Goal: Task Accomplishment & Management: Manage account settings

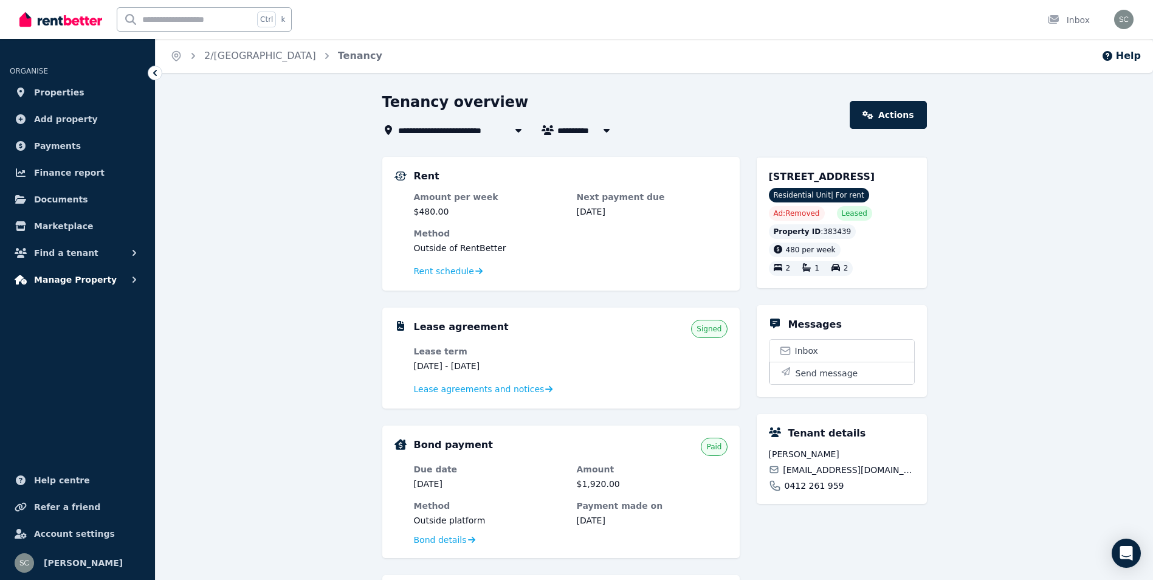
click at [105, 283] on button "Manage Property" at bounding box center [78, 279] width 136 height 24
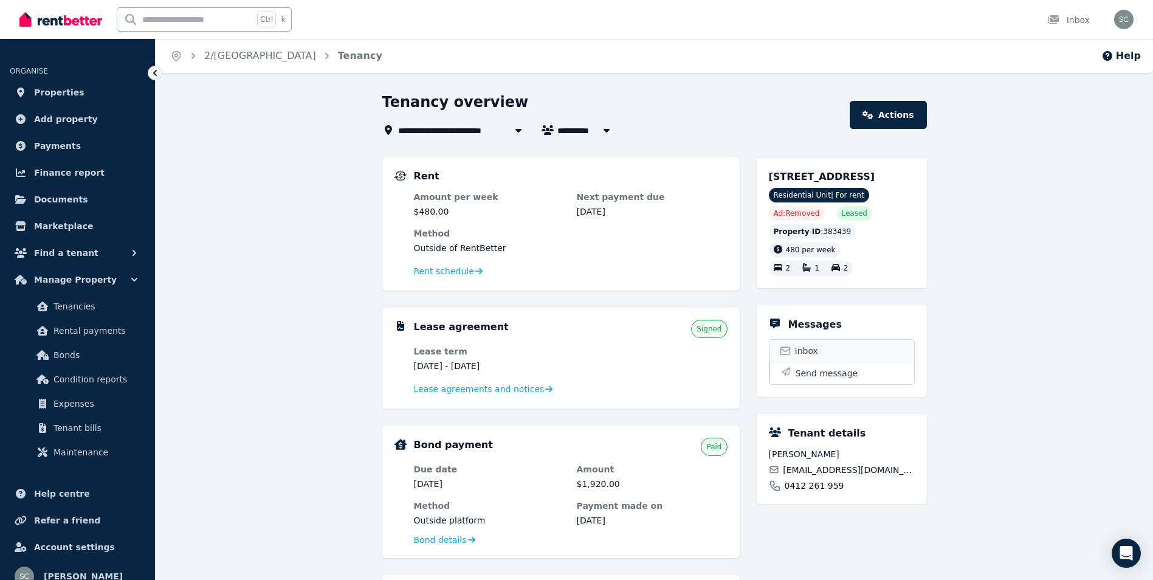
click at [818, 362] on link "Inbox" at bounding box center [841, 351] width 145 height 22
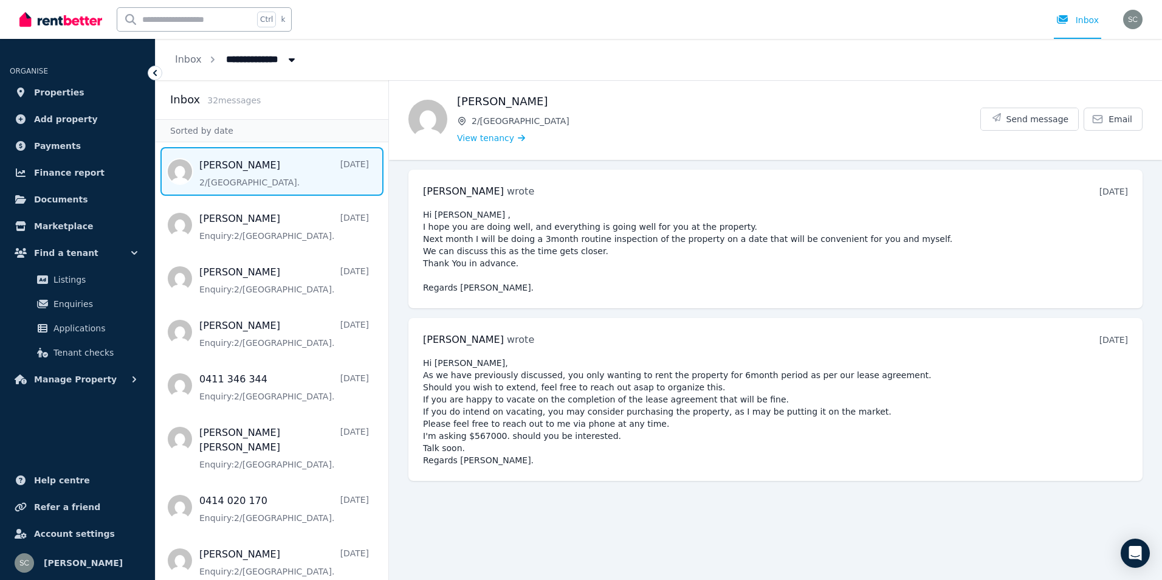
click at [160, 72] on icon at bounding box center [155, 73] width 12 height 12
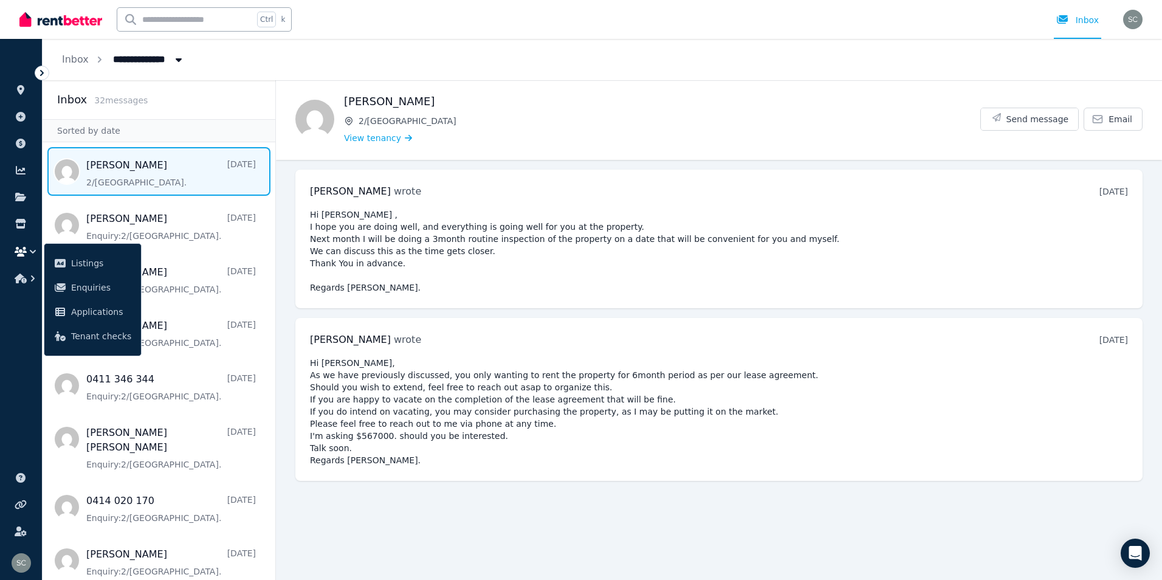
click at [46, 73] on icon at bounding box center [42, 73] width 12 height 12
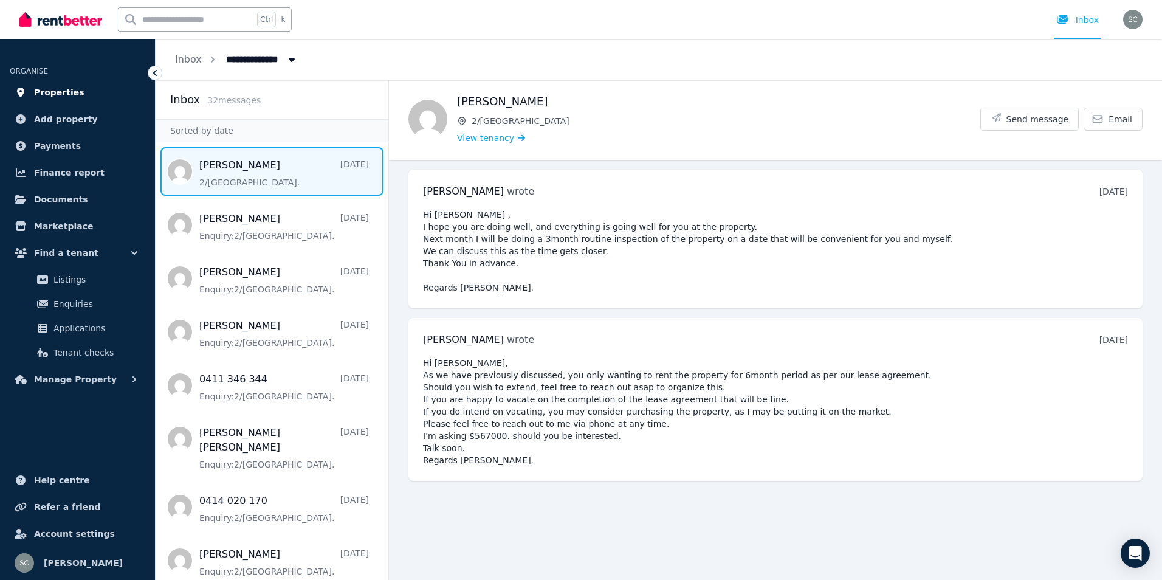
click at [55, 91] on span "Properties" at bounding box center [59, 92] width 50 height 15
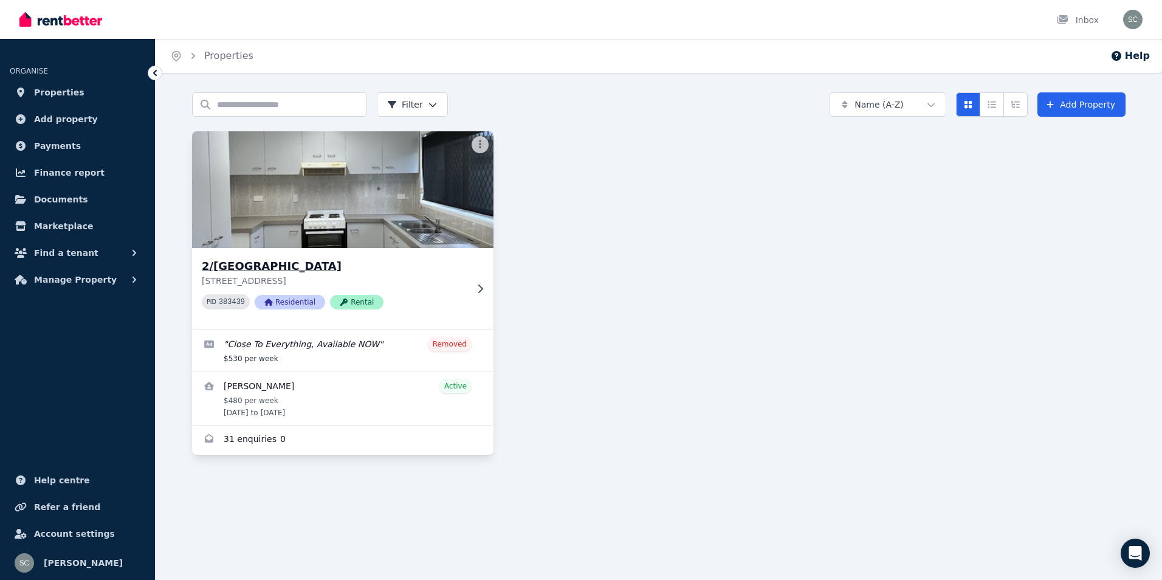
click at [479, 287] on icon at bounding box center [480, 289] width 12 height 10
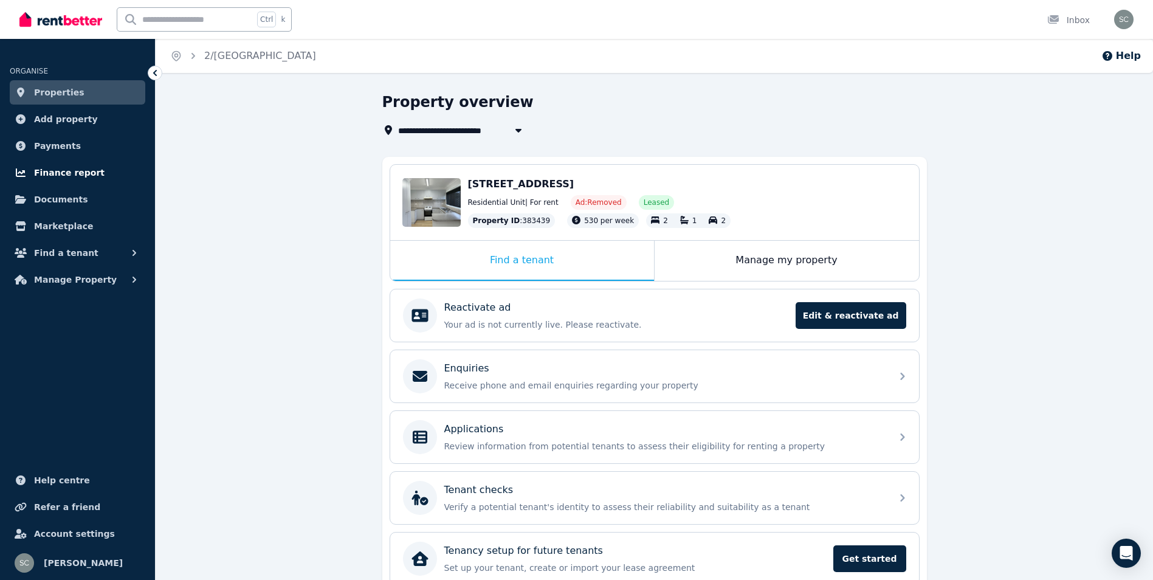
click at [85, 173] on span "Finance report" at bounding box center [69, 172] width 70 height 15
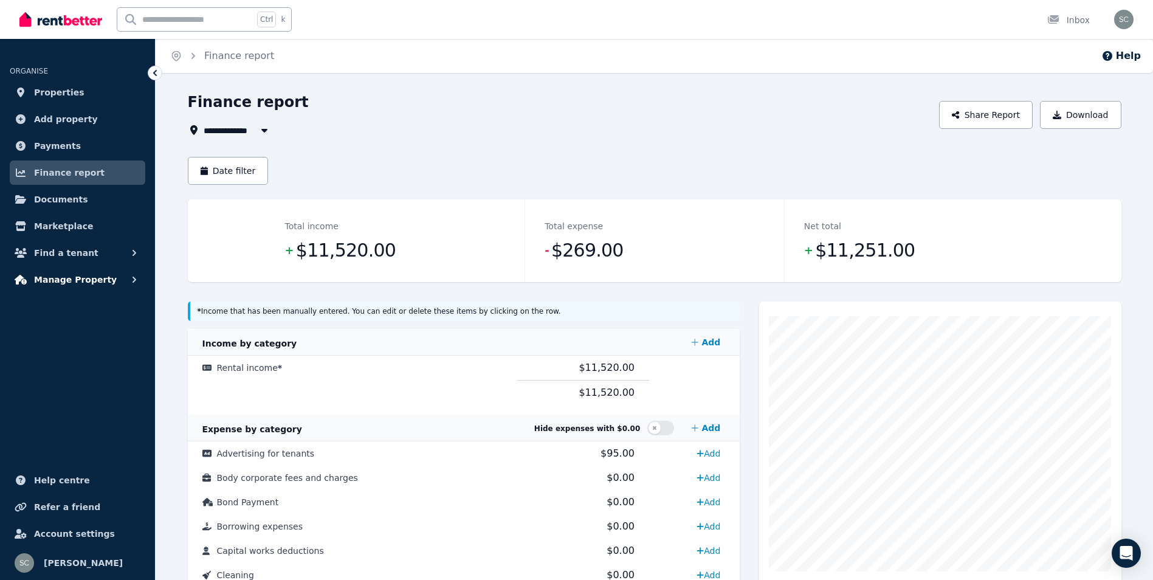
click at [82, 281] on span "Manage Property" at bounding box center [75, 279] width 83 height 15
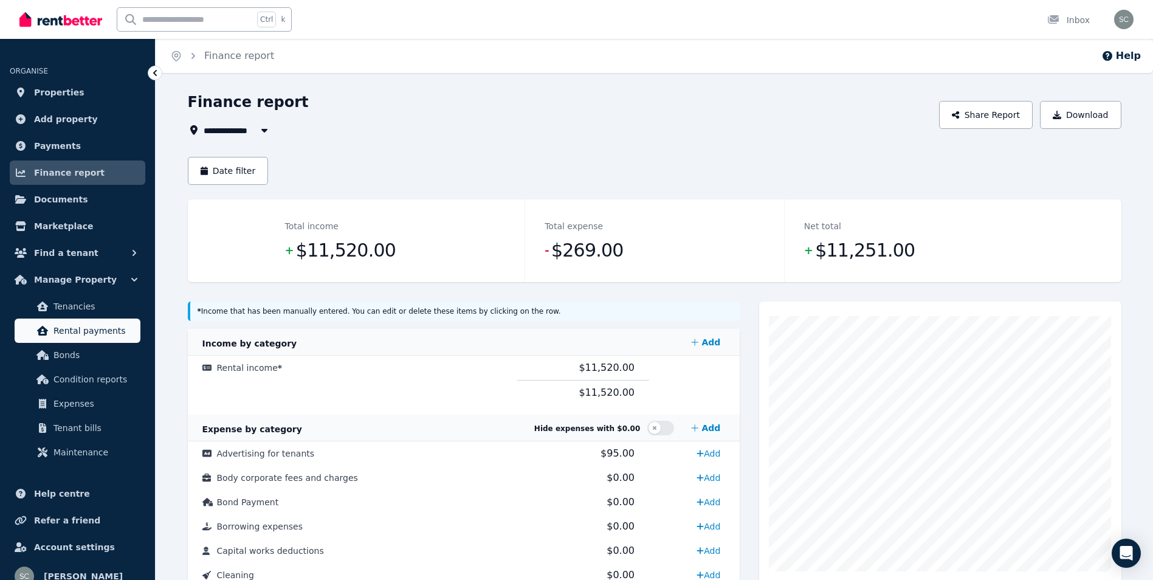
click at [92, 332] on span "Rental payments" at bounding box center [94, 330] width 82 height 15
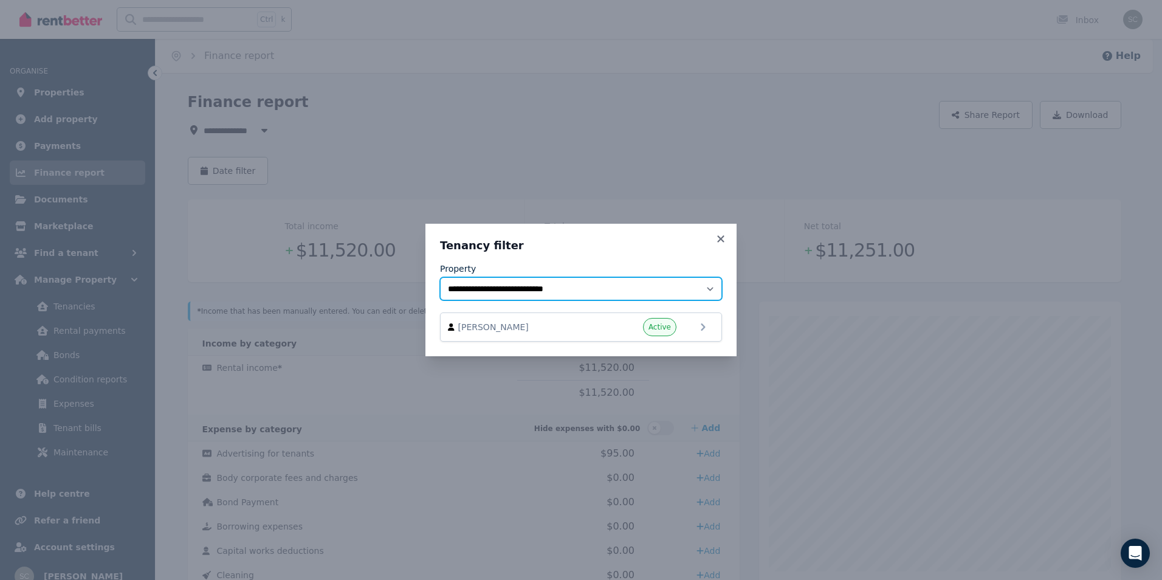
click at [710, 289] on select "**********" at bounding box center [581, 288] width 282 height 23
click at [718, 235] on icon at bounding box center [721, 238] width 12 height 11
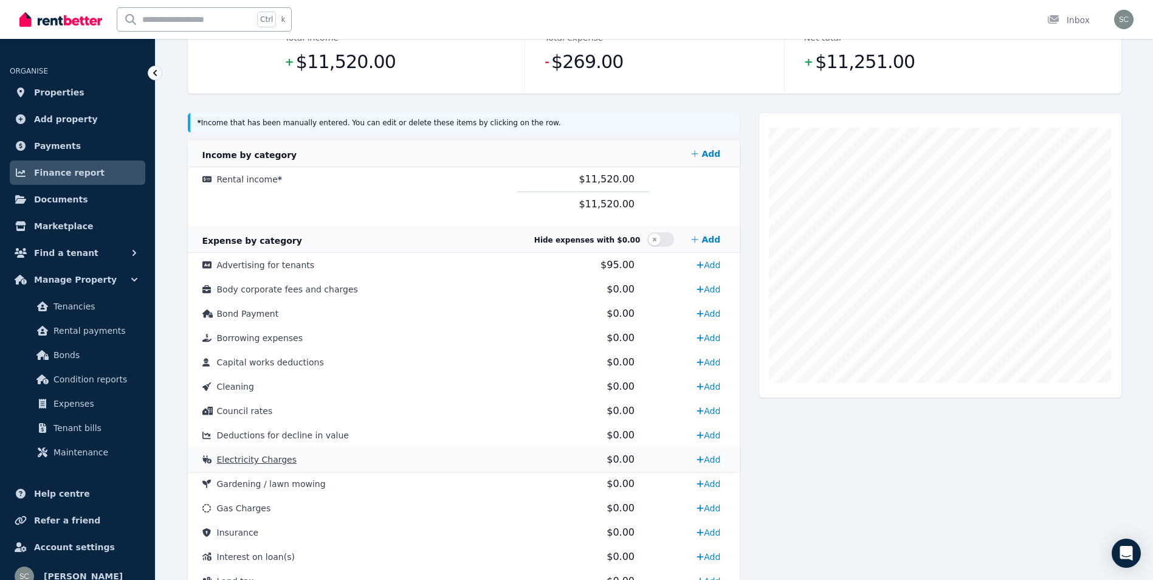
scroll to position [25, 0]
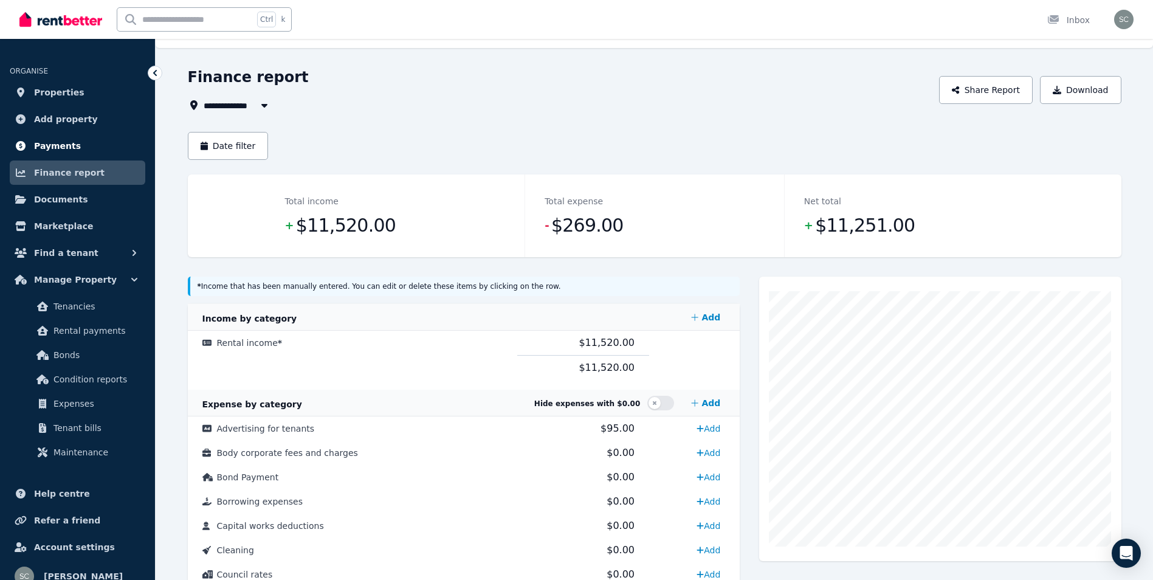
click at [84, 148] on link "Payments" at bounding box center [78, 146] width 136 height 24
